Goal: Browse casually

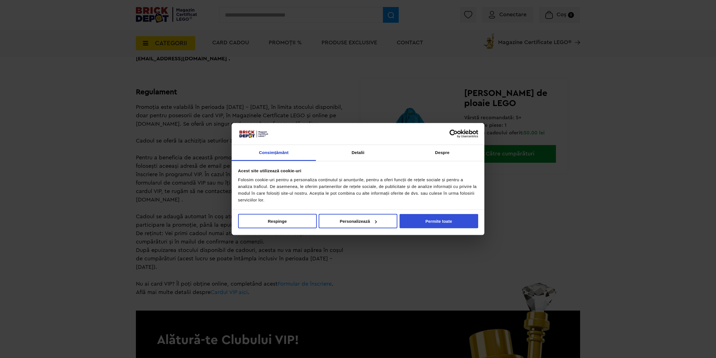
click at [435, 222] on button "Permite toate" at bounding box center [438, 221] width 79 height 14
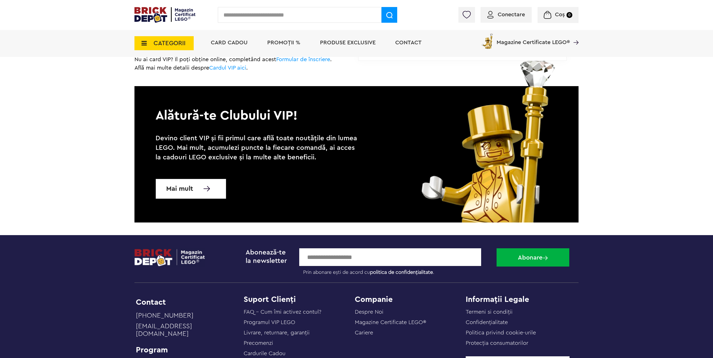
scroll to position [267, 0]
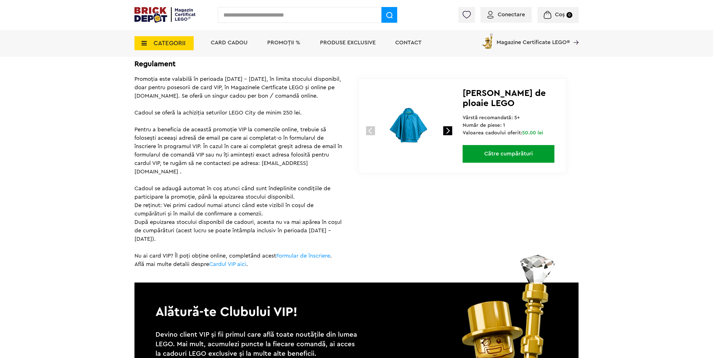
click at [409, 129] on img at bounding box center [408, 126] width 75 height 75
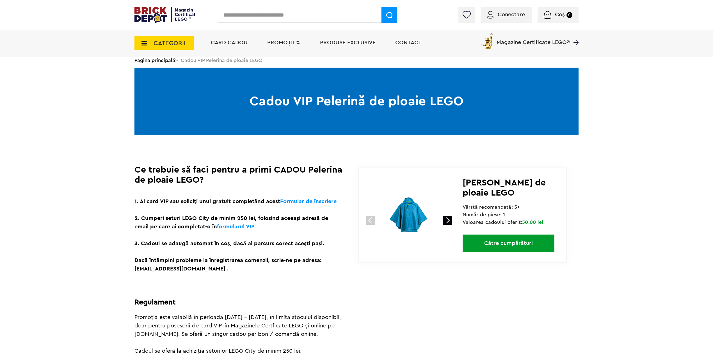
scroll to position [28, 0]
click at [448, 223] on link at bounding box center [447, 220] width 9 height 9
click at [414, 215] on img at bounding box center [408, 215] width 75 height 75
click at [453, 218] on div "1 2 3" at bounding box center [411, 210] width 104 height 85
click at [451, 219] on link at bounding box center [447, 220] width 9 height 9
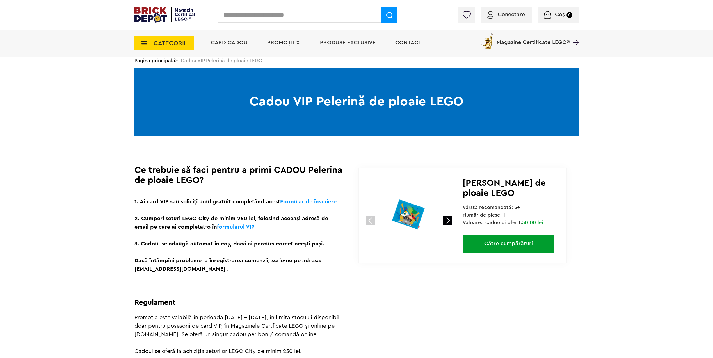
click at [487, 188] on span "Cadou Pelerină de ploaie LEGO" at bounding box center [504, 187] width 83 height 19
click at [408, 214] on img at bounding box center [408, 215] width 75 height 75
click at [494, 248] on link "Către cumpărături" at bounding box center [509, 244] width 92 height 18
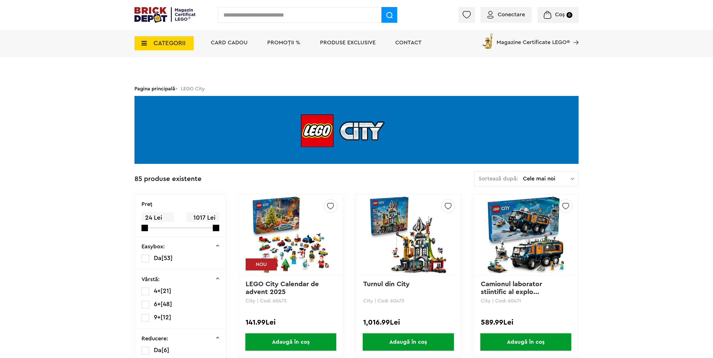
scroll to position [196, 0]
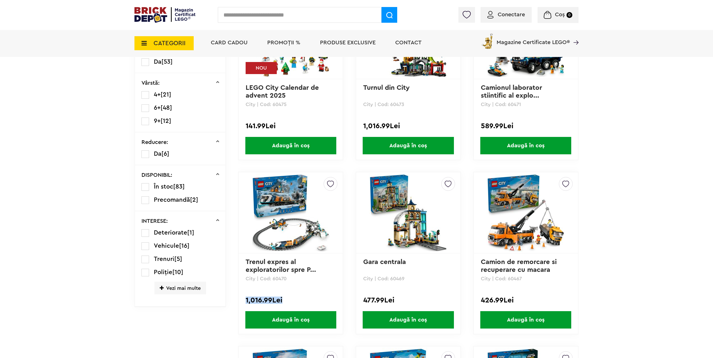
drag, startPoint x: 243, startPoint y: 300, endPoint x: 295, endPoint y: 300, distance: 52.2
click at [295, 300] on div "Creează o listă nouă Trenul expres al exploratorilor spre P... City | Cod: 6047…" at bounding box center [290, 253] width 105 height 163
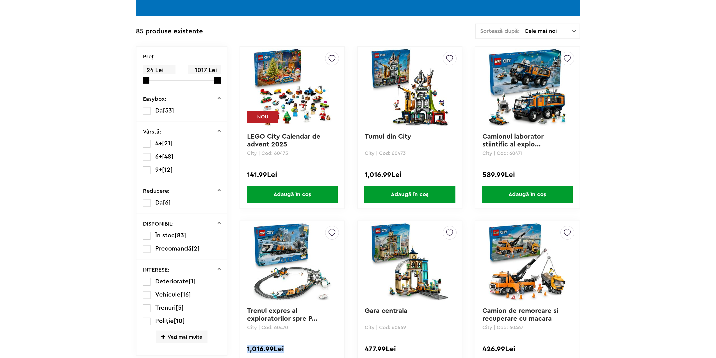
scroll to position [0, 0]
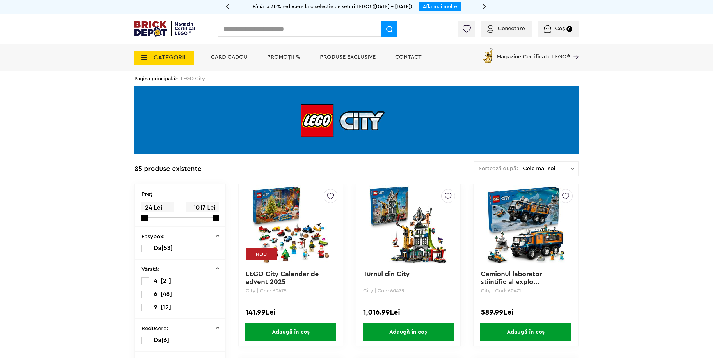
click at [145, 60] on icon at bounding box center [142, 57] width 9 height 6
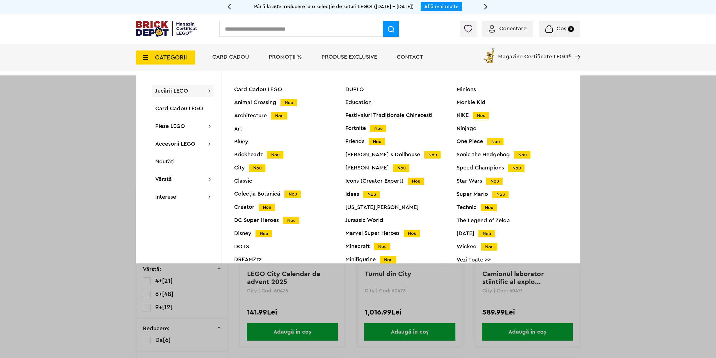
click at [149, 34] on img at bounding box center [166, 29] width 61 height 16
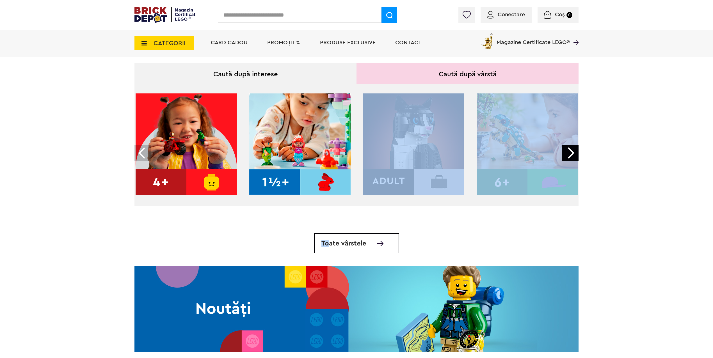
scroll to position [210, 0]
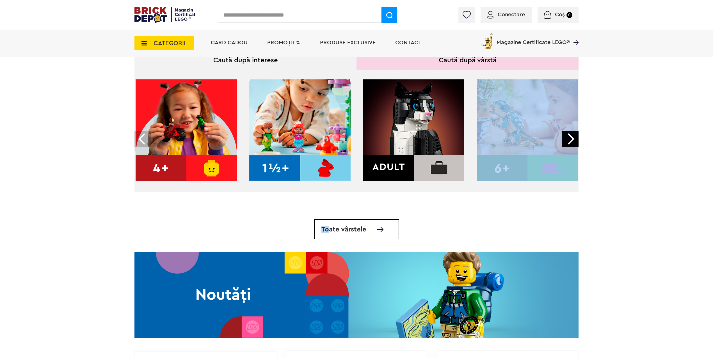
drag, startPoint x: 329, startPoint y: 200, endPoint x: 381, endPoint y: 198, distance: 51.4
click at [381, 198] on div "Toate vârstele" at bounding box center [356, 155] width 444 height 170
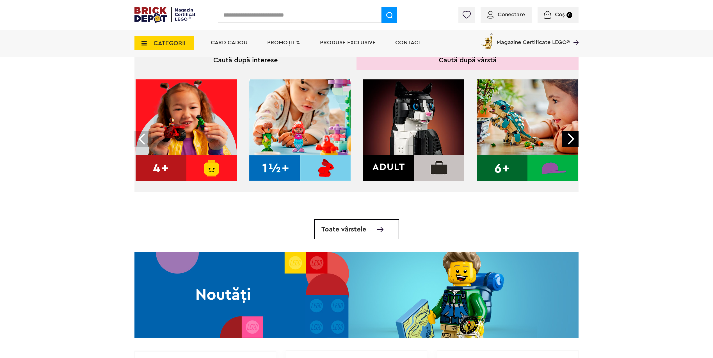
click at [301, 193] on div at bounding box center [356, 138] width 444 height 137
click at [290, 125] on img at bounding box center [299, 129] width 101 height 101
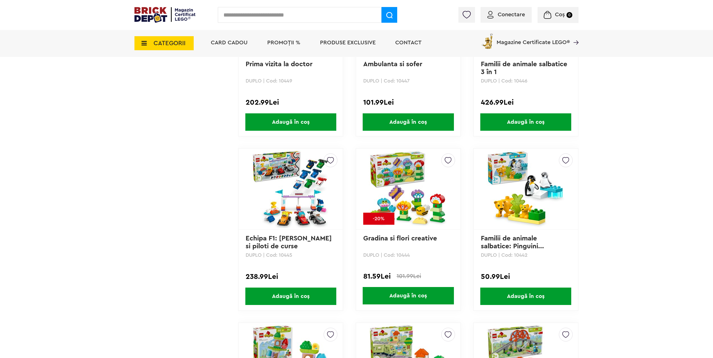
scroll to position [1010, 0]
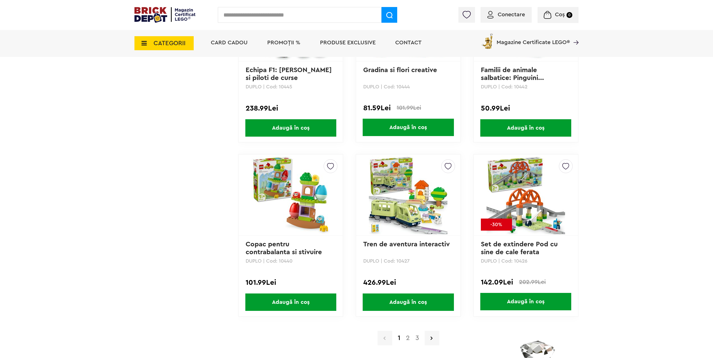
click at [406, 342] on a=1 "2" at bounding box center [408, 338] width 10 height 7
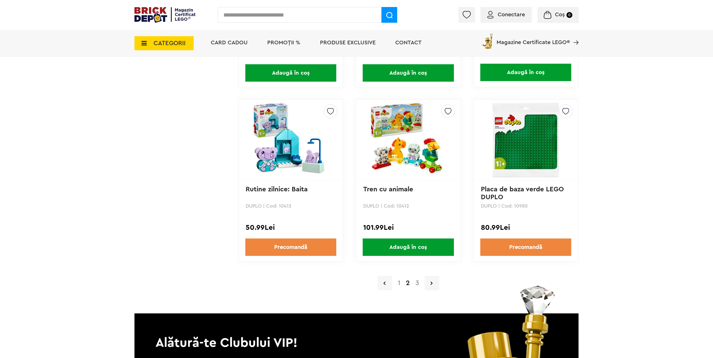
scroll to position [1179, 0]
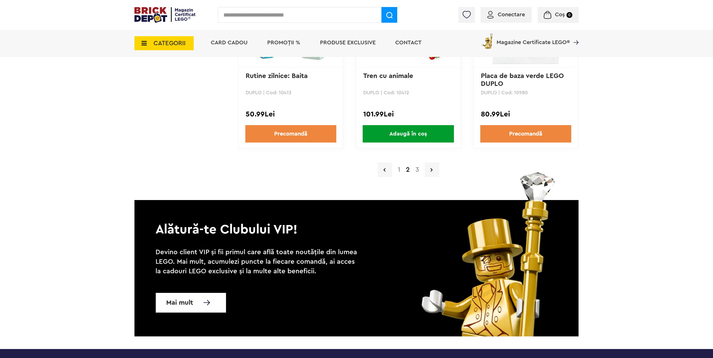
click at [153, 39] on span "CATEGORII" at bounding box center [163, 43] width 59 height 14
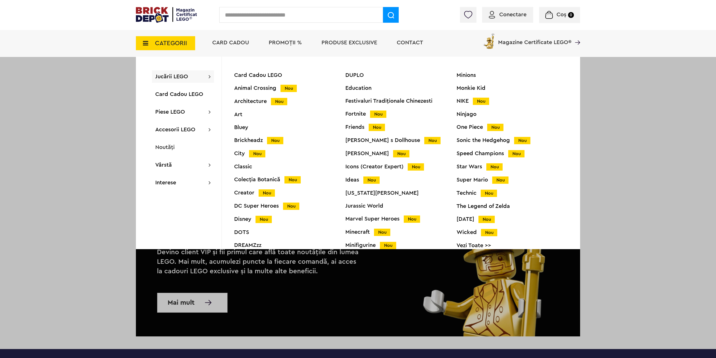
click at [258, 206] on div "DC Super Heroes Nou" at bounding box center [289, 206] width 111 height 6
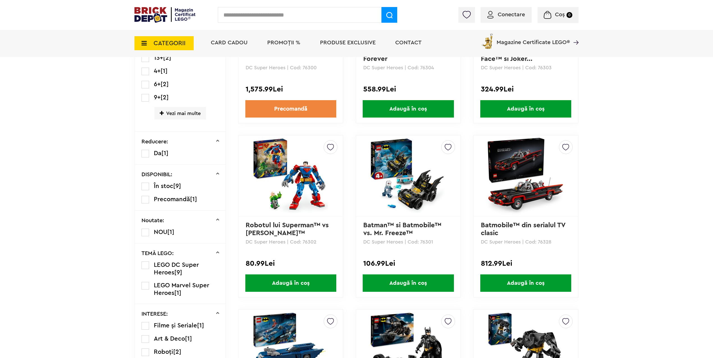
scroll to position [168, 0]
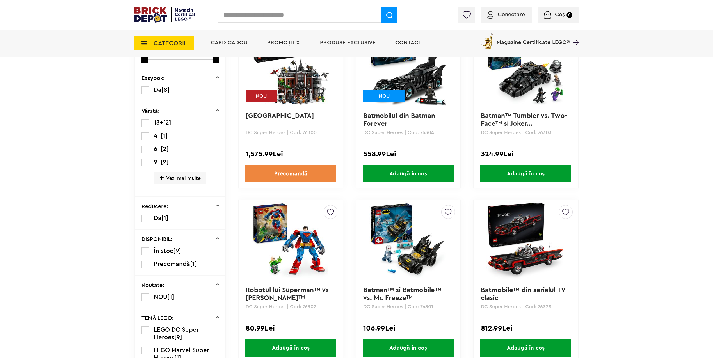
click at [153, 41] on span "CATEGORII" at bounding box center [163, 43] width 59 height 14
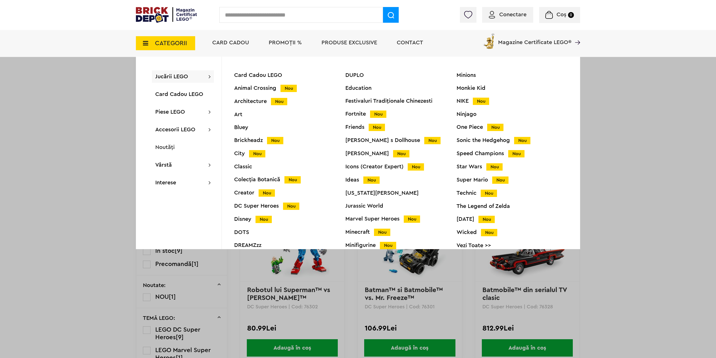
click at [247, 127] on div "Bluey" at bounding box center [289, 128] width 111 height 6
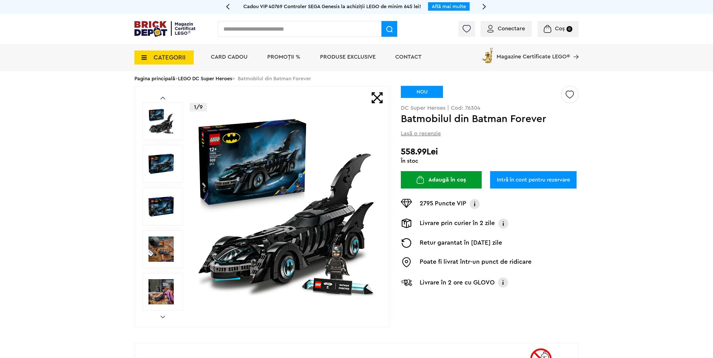
click at [164, 264] on div at bounding box center [162, 249] width 41 height 38
click at [164, 246] on img at bounding box center [160, 249] width 25 height 25
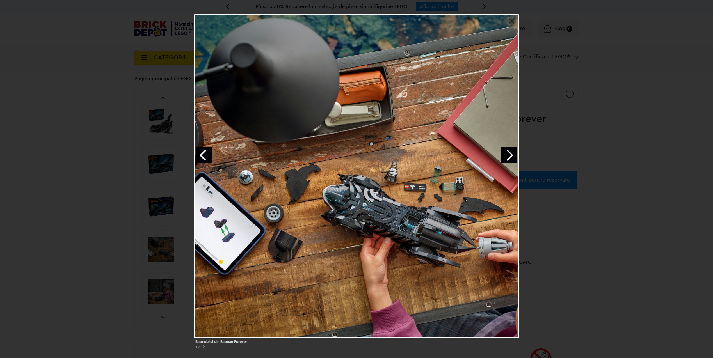
click at [166, 299] on div "Batmobilul din Batman Forever 4 / 10" at bounding box center [356, 183] width 713 height 339
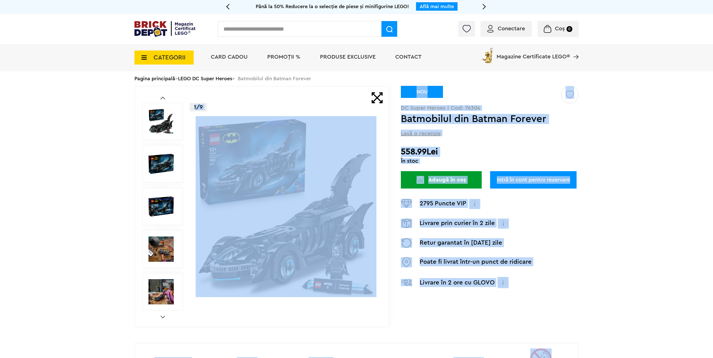
drag, startPoint x: 162, startPoint y: 297, endPoint x: 166, endPoint y: 292, distance: 5.8
click at [166, 292] on img at bounding box center [160, 291] width 25 height 25
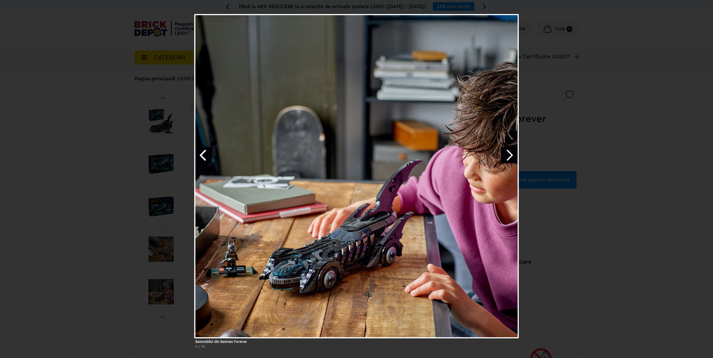
click at [581, 133] on div "Batmobilul din Batman Forever 5 / 10" at bounding box center [356, 183] width 713 height 339
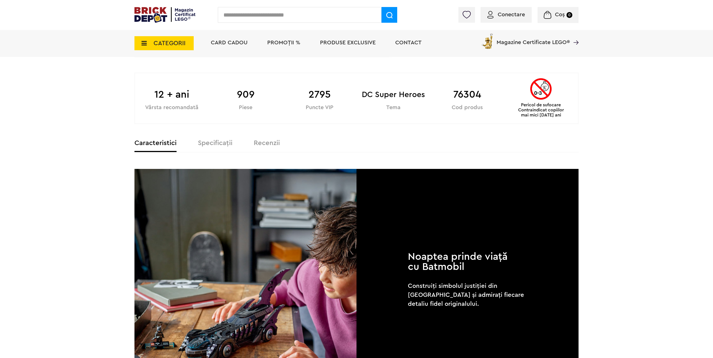
scroll to position [281, 0]
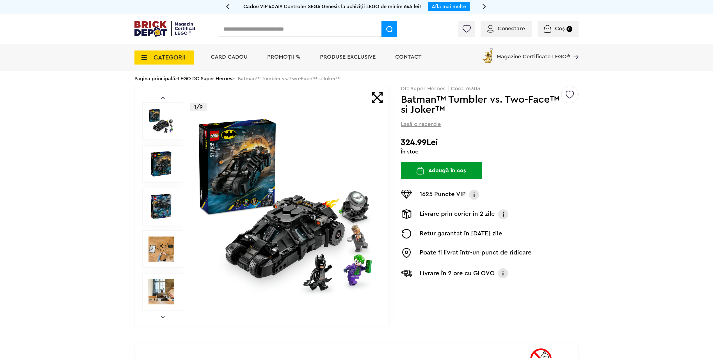
click at [244, 167] on img at bounding box center [286, 206] width 181 height 181
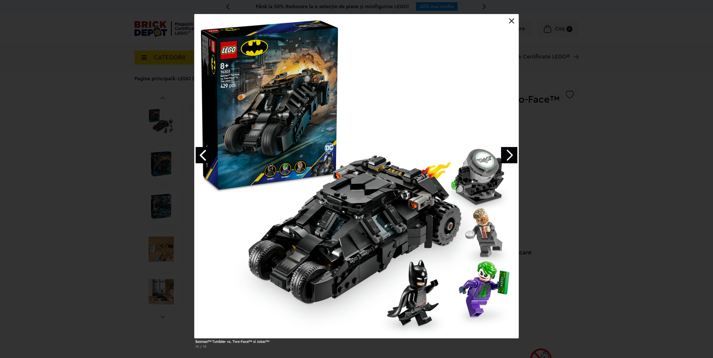
click at [511, 155] on link "Next image" at bounding box center [509, 155] width 16 height 16
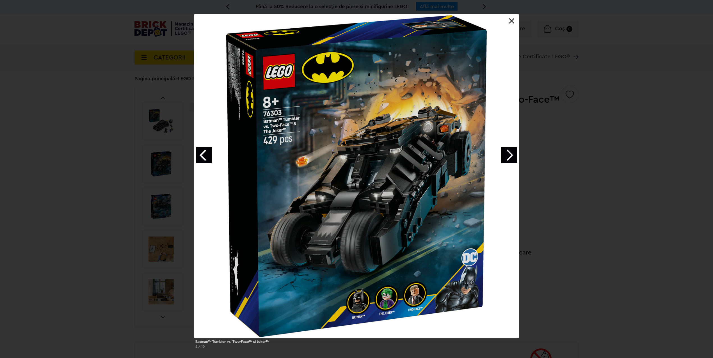
click at [511, 155] on link "Next image" at bounding box center [509, 155] width 16 height 16
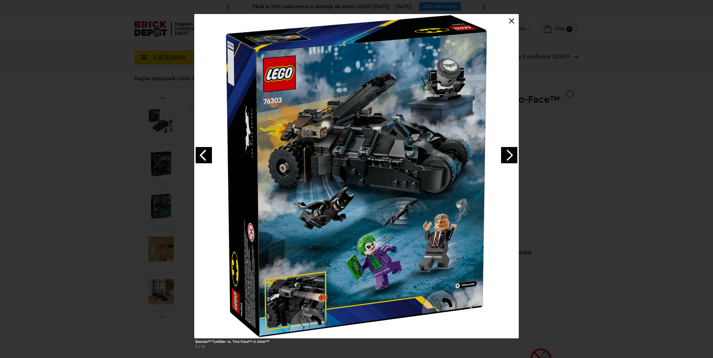
click at [511, 155] on link "Next image" at bounding box center [509, 155] width 16 height 16
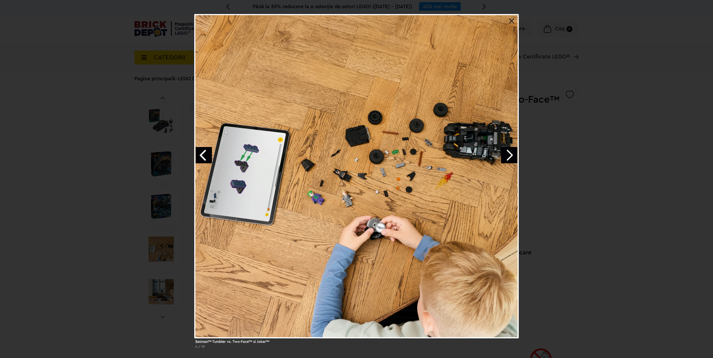
click at [201, 159] on link "Previous image" at bounding box center [204, 155] width 16 height 16
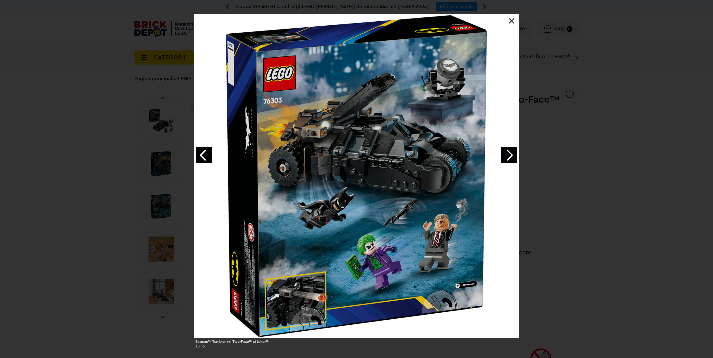
click at [570, 70] on div "Batman™ Tumbler vs. Two-Face™ si Joker™ 3 / 10" at bounding box center [356, 183] width 713 height 339
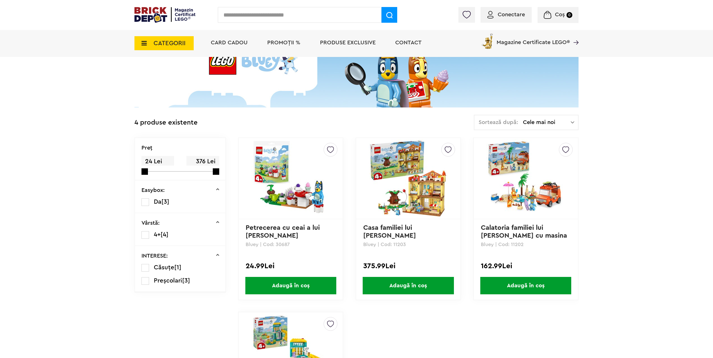
scroll to position [56, 0]
click at [163, 41] on span "CATEGORII" at bounding box center [170, 43] width 32 height 6
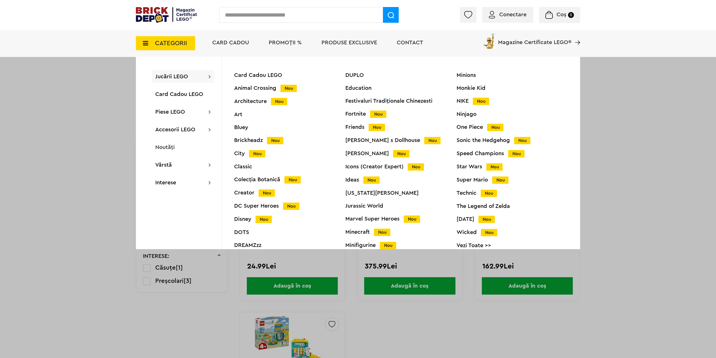
click at [258, 208] on div "DC Super Heroes Nou" at bounding box center [289, 206] width 111 height 6
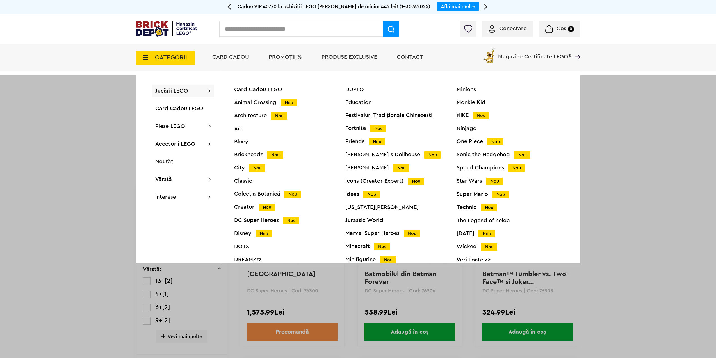
click at [243, 232] on div "Disney Nou" at bounding box center [289, 234] width 111 height 6
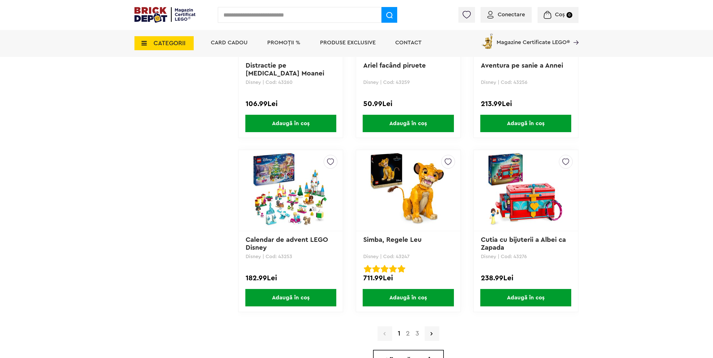
scroll to position [1544, 0]
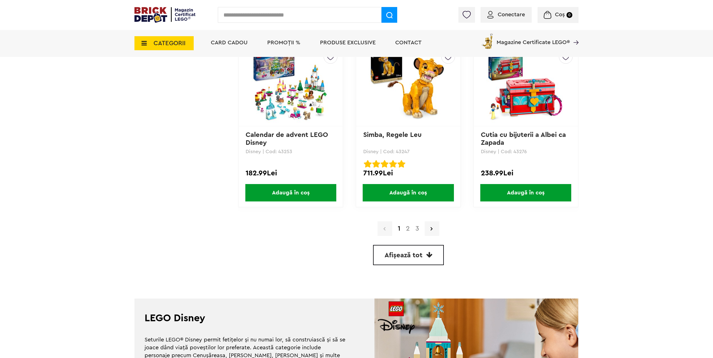
click at [405, 228] on link "2" at bounding box center [408, 228] width 10 height 7
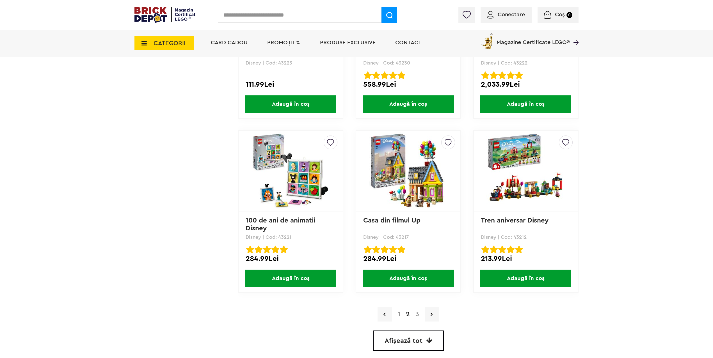
scroll to position [1459, 0]
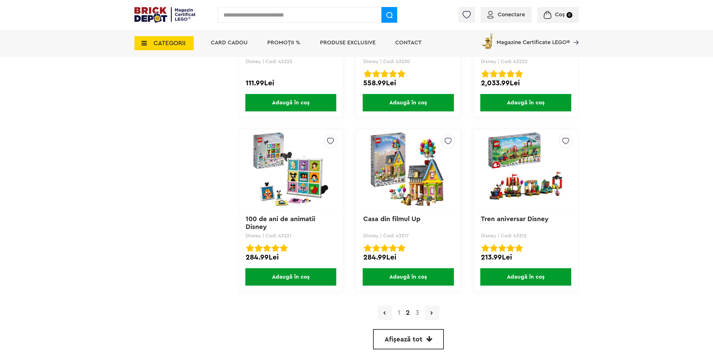
click at [418, 313] on link "3" at bounding box center [417, 313] width 9 height 7
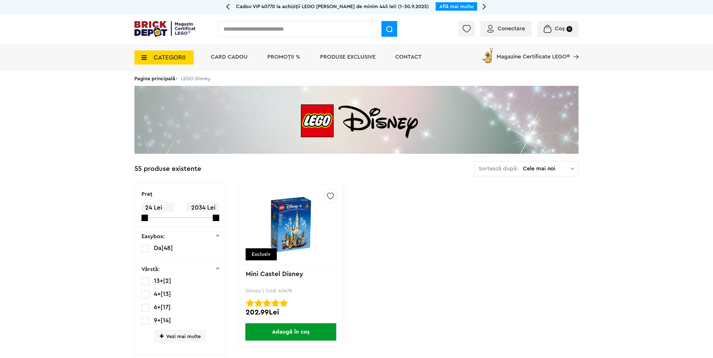
click at [159, 55] on span "CATEGORII" at bounding box center [170, 57] width 32 height 6
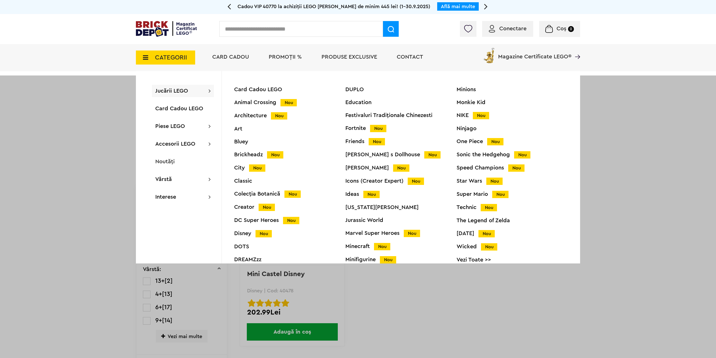
click at [351, 141] on div "Friends Nou" at bounding box center [400, 142] width 111 height 6
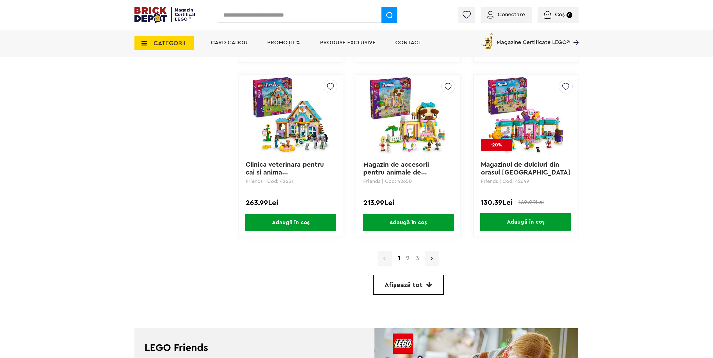
scroll to position [1431, 0]
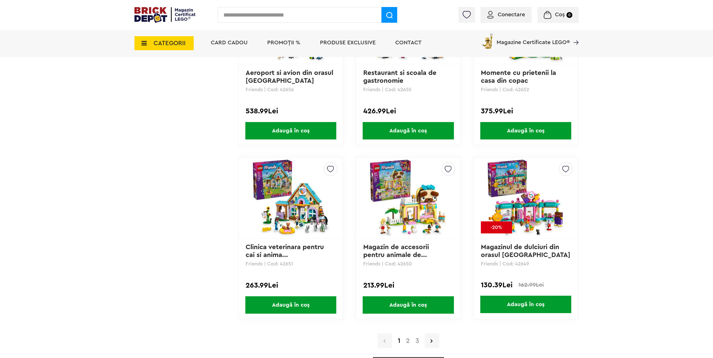
click at [410, 342] on link "2" at bounding box center [408, 341] width 10 height 7
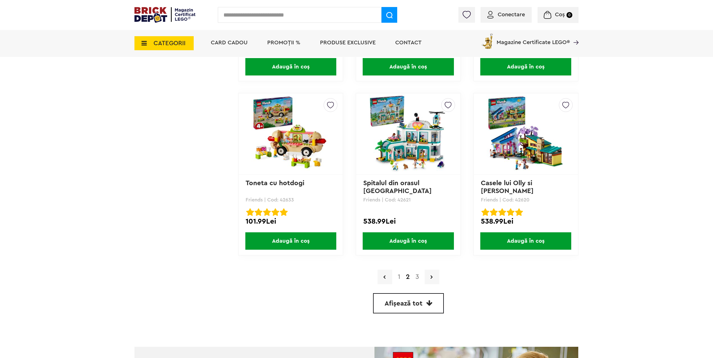
scroll to position [1544, 0]
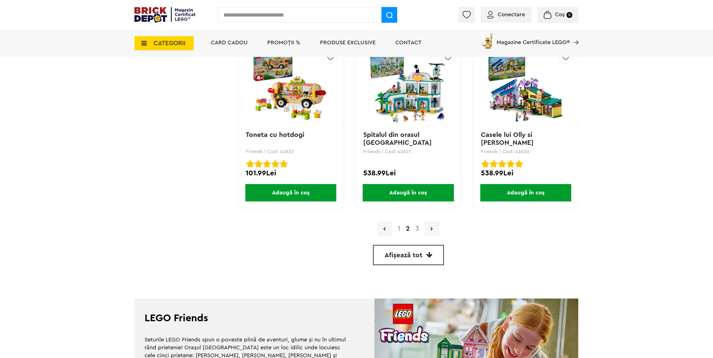
click at [418, 224] on div "1 2 3" at bounding box center [408, 228] width 340 height 15
click at [417, 230] on link "3" at bounding box center [417, 228] width 9 height 7
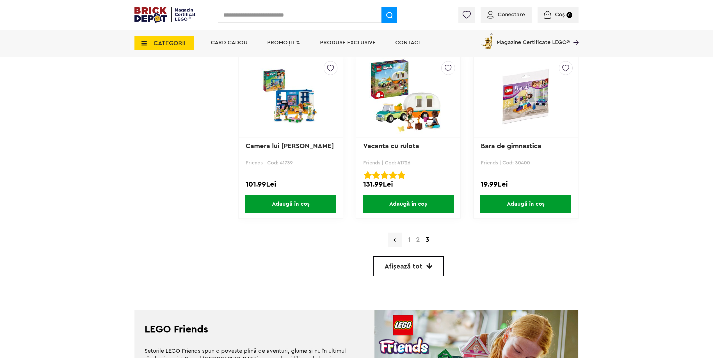
scroll to position [926, 0]
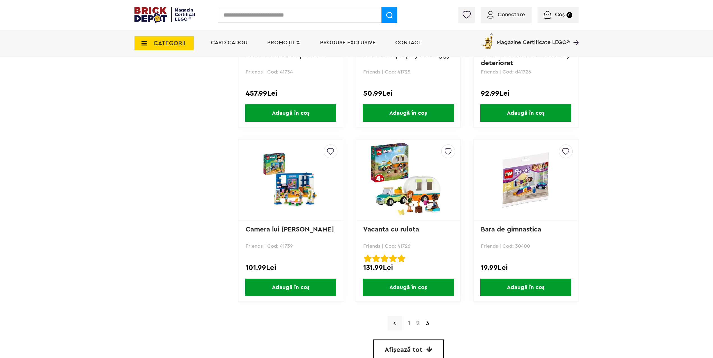
click at [159, 48] on span "CATEGORII" at bounding box center [163, 43] width 59 height 14
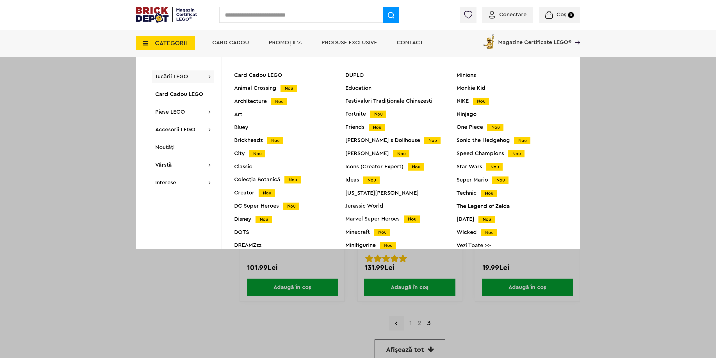
click at [474, 142] on div "Sonic the Hedgehog Nou" at bounding box center [511, 141] width 111 height 6
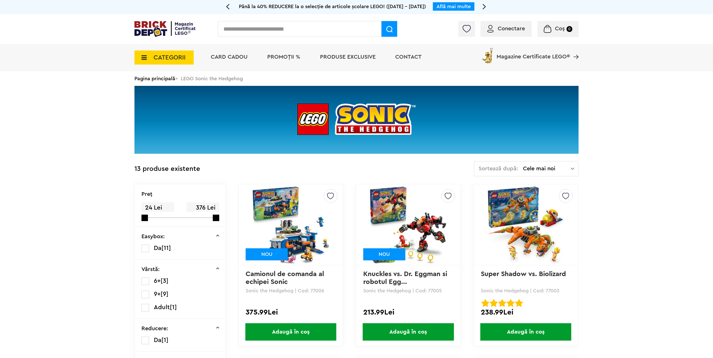
click at [148, 61] on span "CATEGORII" at bounding box center [163, 58] width 59 height 14
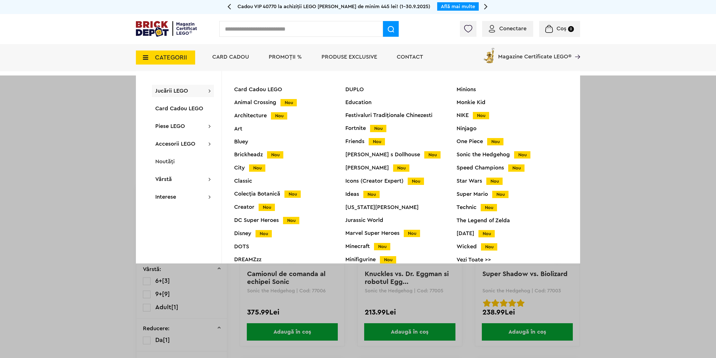
click at [373, 235] on div "Marvel Super Heroes Nou" at bounding box center [400, 233] width 111 height 6
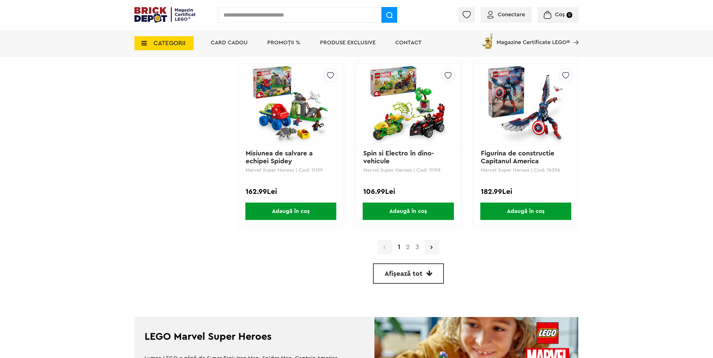
scroll to position [1600, 0]
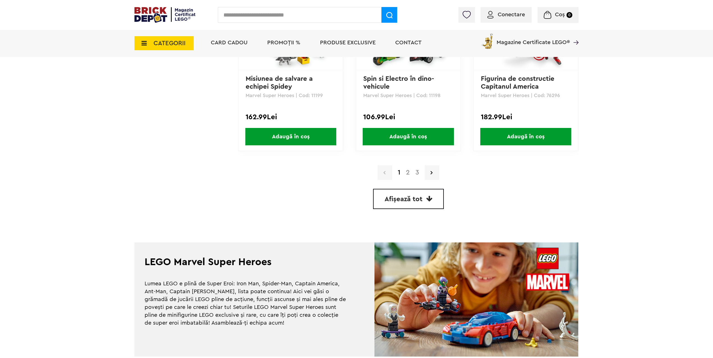
click at [408, 174] on link "2" at bounding box center [408, 172] width 10 height 7
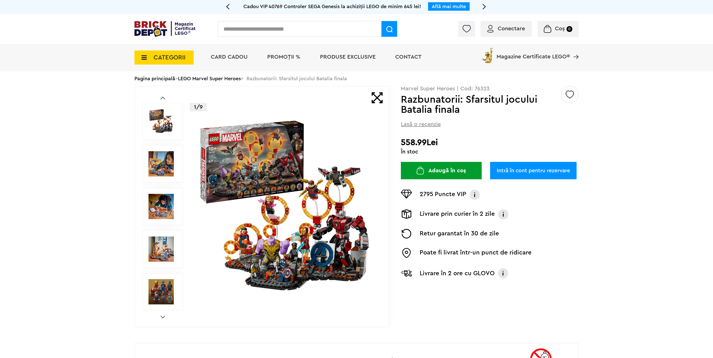
click at [291, 215] on img at bounding box center [286, 206] width 181 height 181
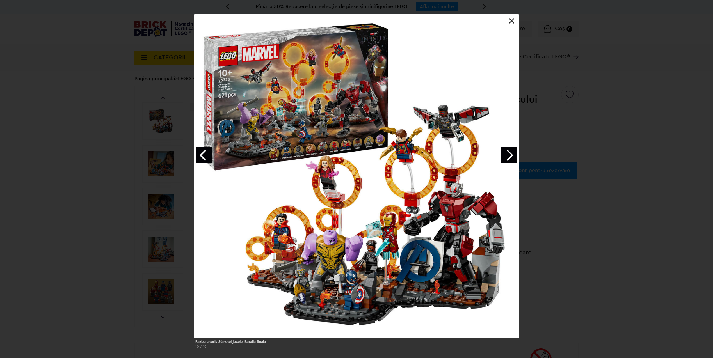
click at [506, 156] on link "Next image" at bounding box center [509, 155] width 16 height 16
click at [509, 156] on link "Next image" at bounding box center [509, 155] width 16 height 16
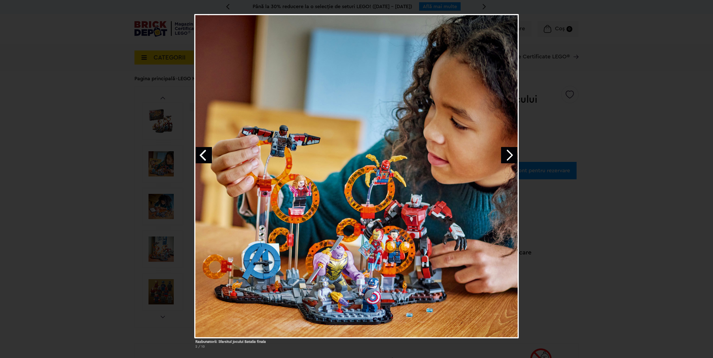
click at [509, 156] on link "Next image" at bounding box center [509, 155] width 16 height 16
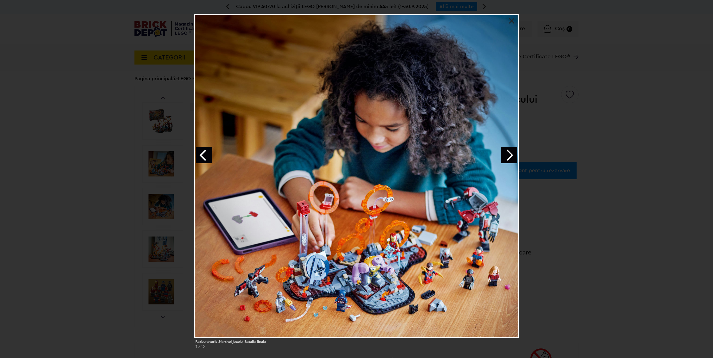
click at [609, 132] on div "Razbunatorii: Sfarsitul jocului Batalia finala 3 / 10" at bounding box center [356, 183] width 713 height 339
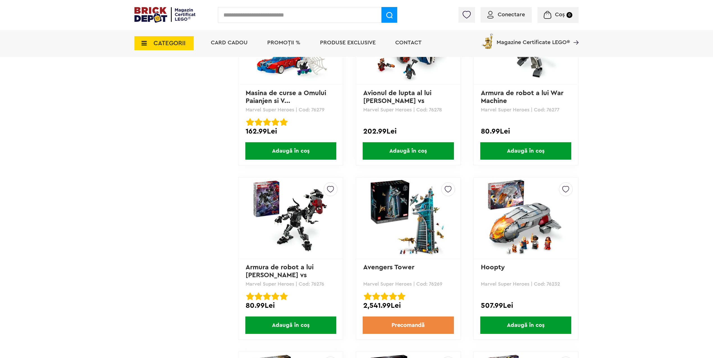
scroll to position [1319, 0]
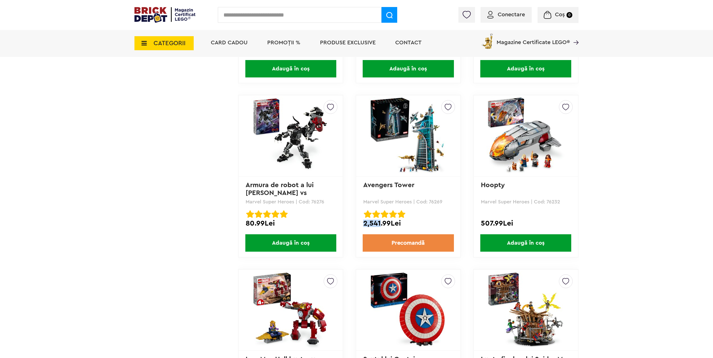
drag, startPoint x: 365, startPoint y: 221, endPoint x: 379, endPoint y: 223, distance: 14.7
click at [379, 223] on div "2,541.99Lei" at bounding box center [408, 223] width 90 height 7
click at [380, 224] on div "2,541.99Lei" at bounding box center [408, 223] width 90 height 7
drag, startPoint x: 380, startPoint y: 224, endPoint x: 383, endPoint y: 224, distance: 2.8
click at [383, 224] on div "2,541.99Lei" at bounding box center [408, 223] width 90 height 7
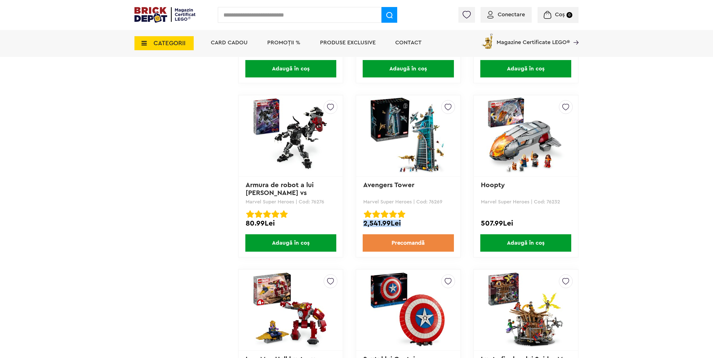
click at [383, 224] on div "2,541.99Lei" at bounding box center [408, 223] width 90 height 7
click at [381, 225] on div "2,541.99Lei" at bounding box center [408, 223] width 90 height 7
drag, startPoint x: 363, startPoint y: 225, endPoint x: 366, endPoint y: 225, distance: 3.1
click at [366, 225] on div "2,541.99Lei" at bounding box center [408, 223] width 90 height 7
drag, startPoint x: 480, startPoint y: 223, endPoint x: 493, endPoint y: 224, distance: 12.4
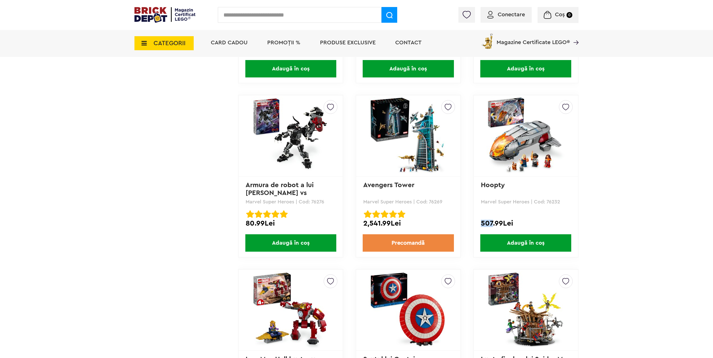
click at [493, 224] on div "Creează o listă nouă Hoopty Marvel Super Heroes | Cod: 76232 507.99Lei Adaugă î…" at bounding box center [525, 176] width 105 height 163
drag, startPoint x: 247, startPoint y: 223, endPoint x: 255, endPoint y: 224, distance: 7.7
click at [255, 224] on div "80.99Lei" at bounding box center [291, 223] width 90 height 7
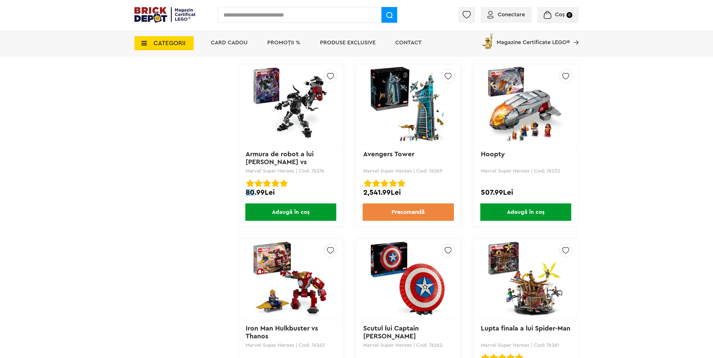
scroll to position [1403, 0]
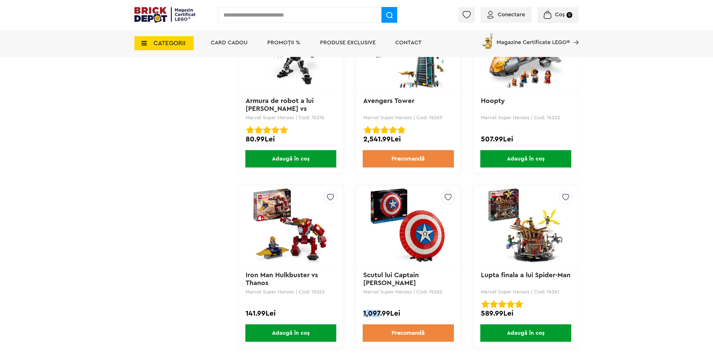
drag, startPoint x: 363, startPoint y: 313, endPoint x: 379, endPoint y: 307, distance: 17.6
click at [379, 308] on div "Creează o listă nouă Scutul lui Captain America Marvel Super Heroes | Cod: 7626…" at bounding box center [408, 266] width 105 height 163
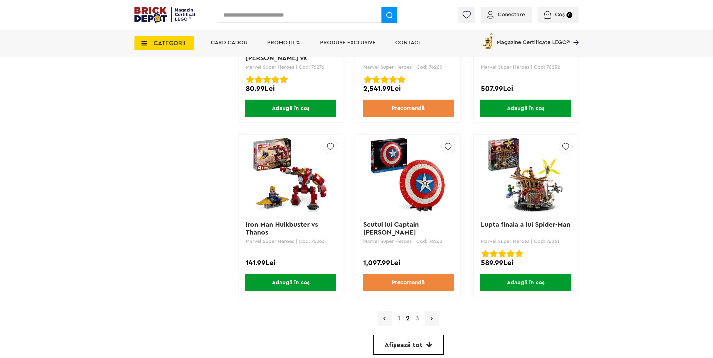
scroll to position [1600, 0]
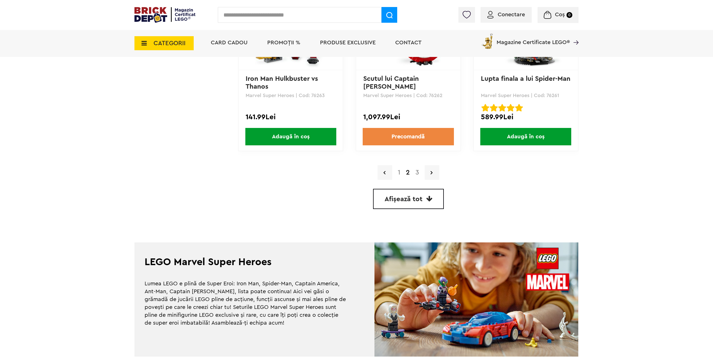
click at [415, 175] on link "3" at bounding box center [417, 172] width 9 height 7
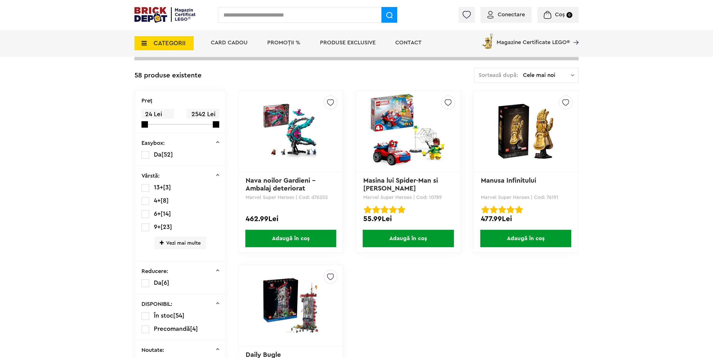
scroll to position [84, 0]
